Goal: Check status: Check status

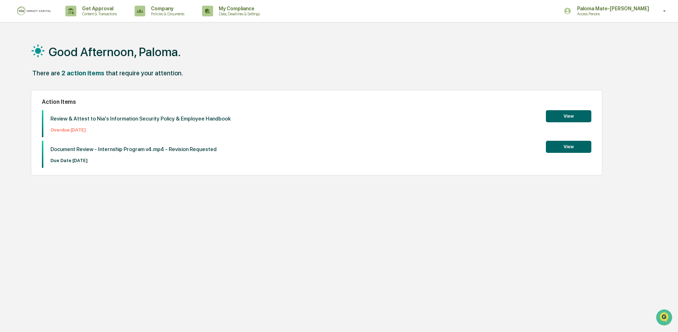
click at [575, 145] on button "View" at bounding box center [568, 147] width 45 height 12
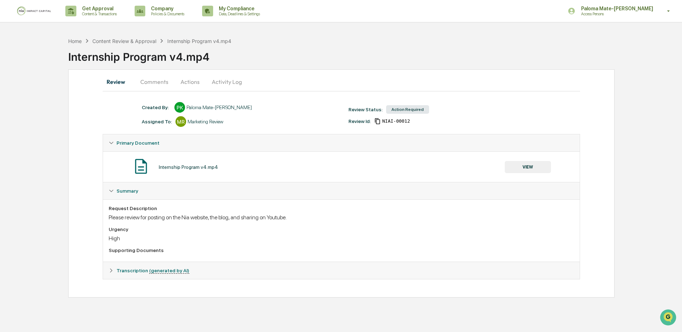
click at [150, 79] on button "Comments" at bounding box center [154, 81] width 39 height 17
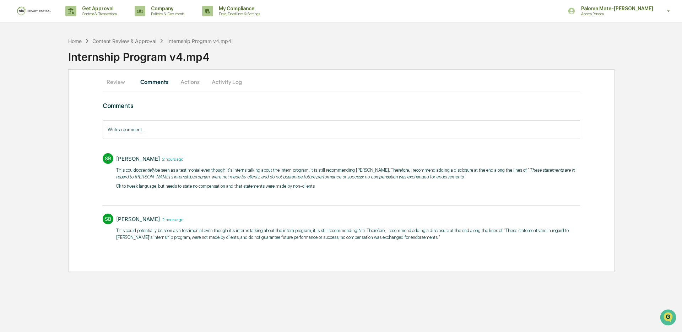
click at [145, 160] on div "[PERSON_NAME]" at bounding box center [138, 158] width 44 height 7
click at [195, 83] on button "Actions" at bounding box center [190, 81] width 32 height 17
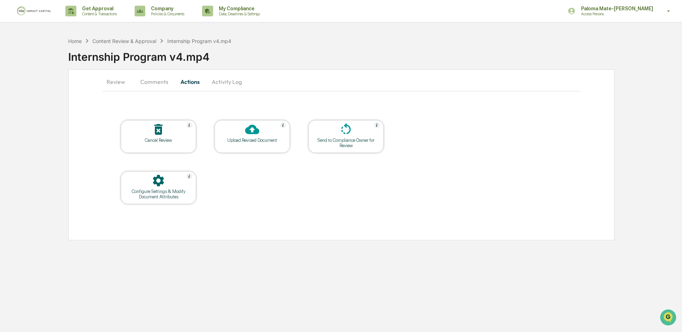
click at [229, 83] on button "Activity Log" at bounding box center [227, 81] width 42 height 17
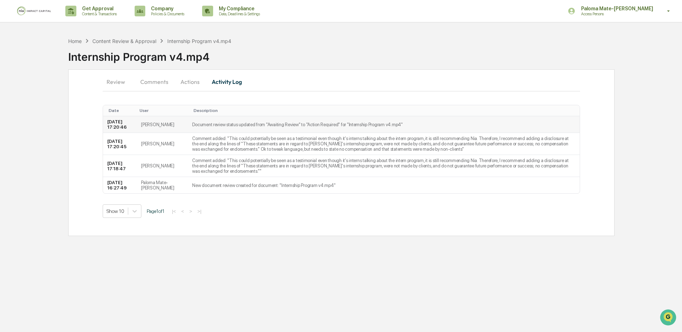
click at [157, 122] on td "[PERSON_NAME]" at bounding box center [162, 124] width 51 height 17
click at [186, 82] on button "Actions" at bounding box center [190, 81] width 32 height 17
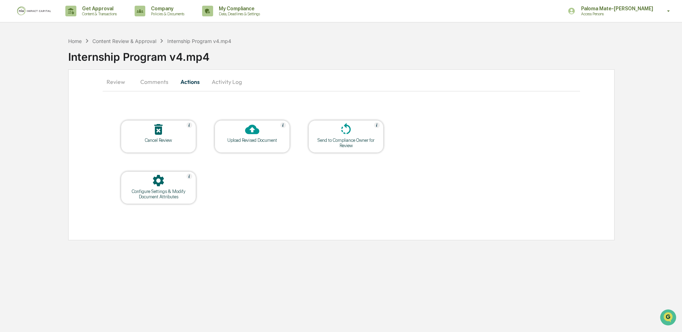
click at [157, 83] on button "Comments" at bounding box center [154, 81] width 39 height 17
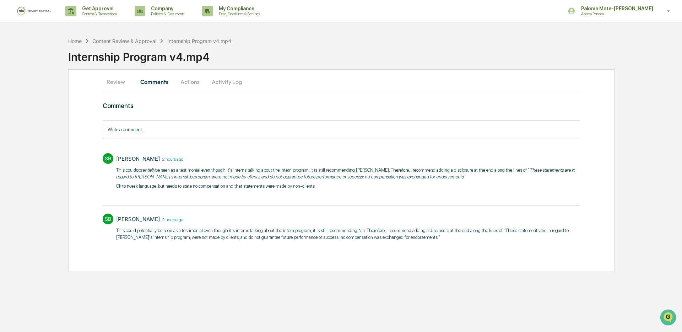
click at [108, 82] on button "Review" at bounding box center [119, 81] width 32 height 17
